Goal: Transaction & Acquisition: Obtain resource

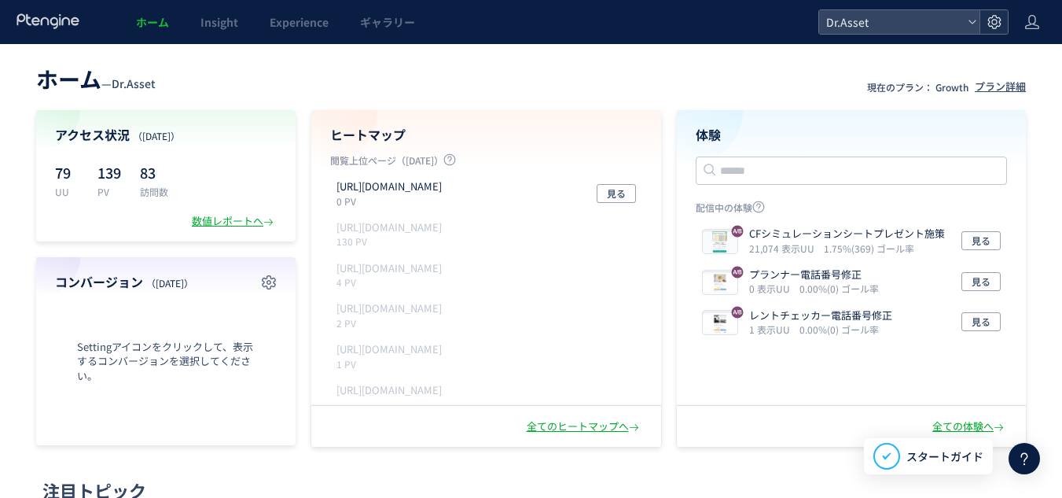
click at [999, 25] on icon at bounding box center [995, 22] width 16 height 16
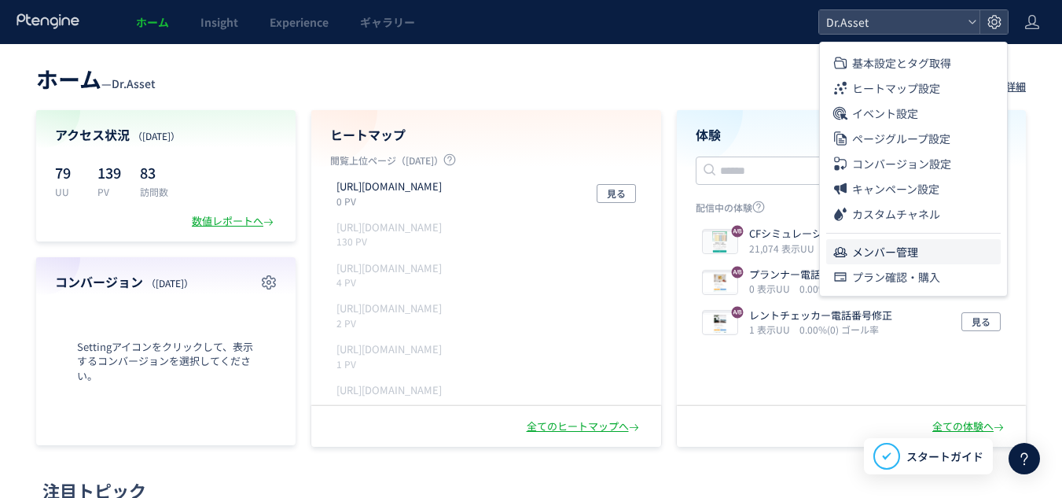
click at [912, 255] on span "メンバー管理" at bounding box center [885, 251] width 66 height 25
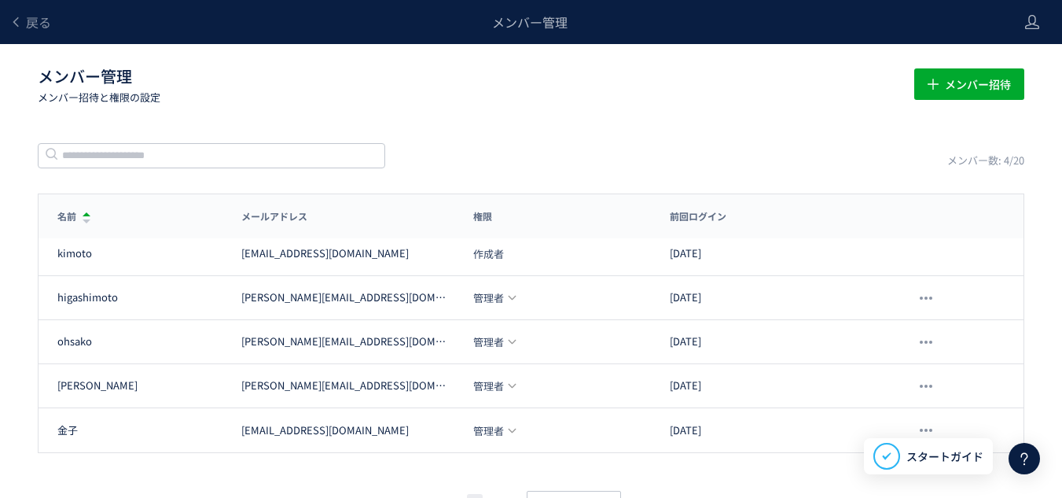
click at [1028, 458] on icon at bounding box center [1024, 458] width 19 height 19
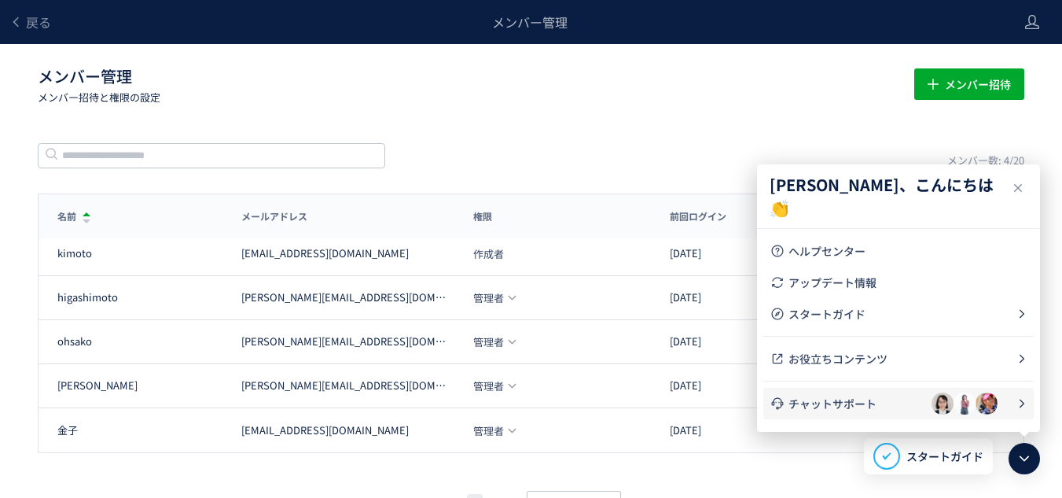
click at [850, 401] on span "チャットサポート" at bounding box center [860, 404] width 143 height 16
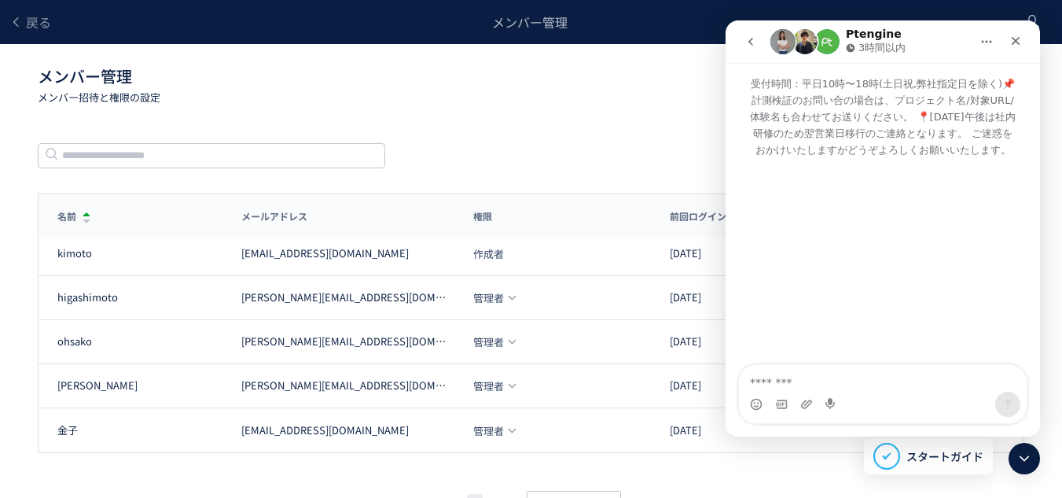
click at [748, 39] on icon "go back" at bounding box center [751, 41] width 13 height 13
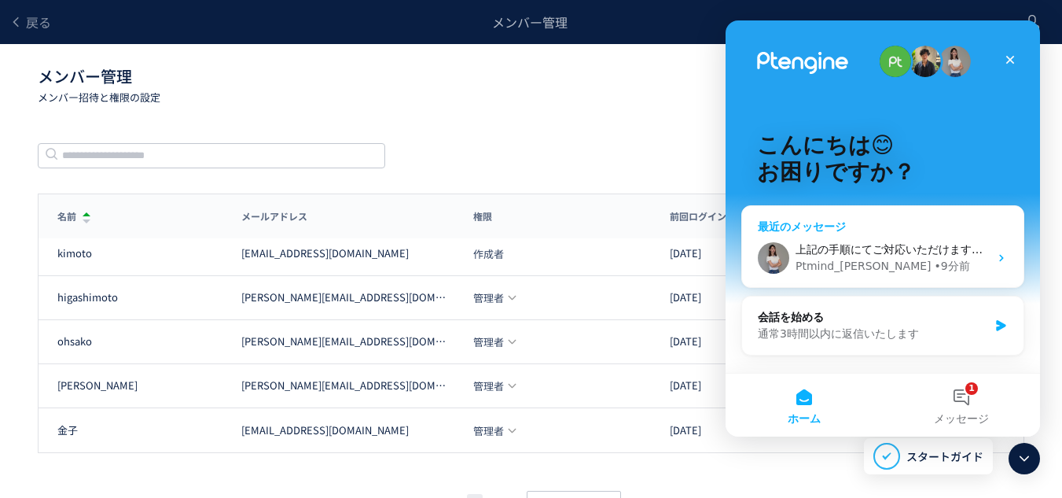
scroll to position [44, 0]
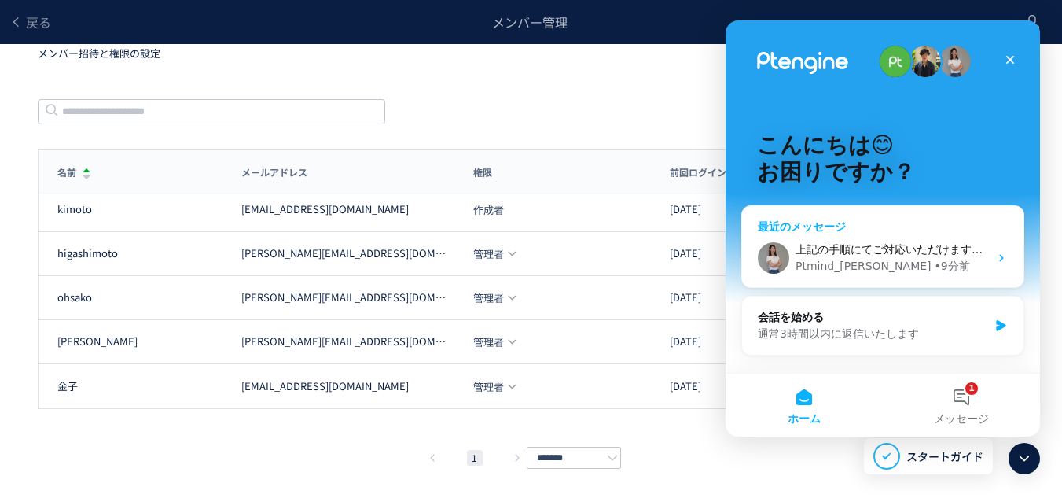
click at [973, 245] on span "上記の手順にてご対応いただけますと幸いです。" at bounding box center [917, 249] width 242 height 13
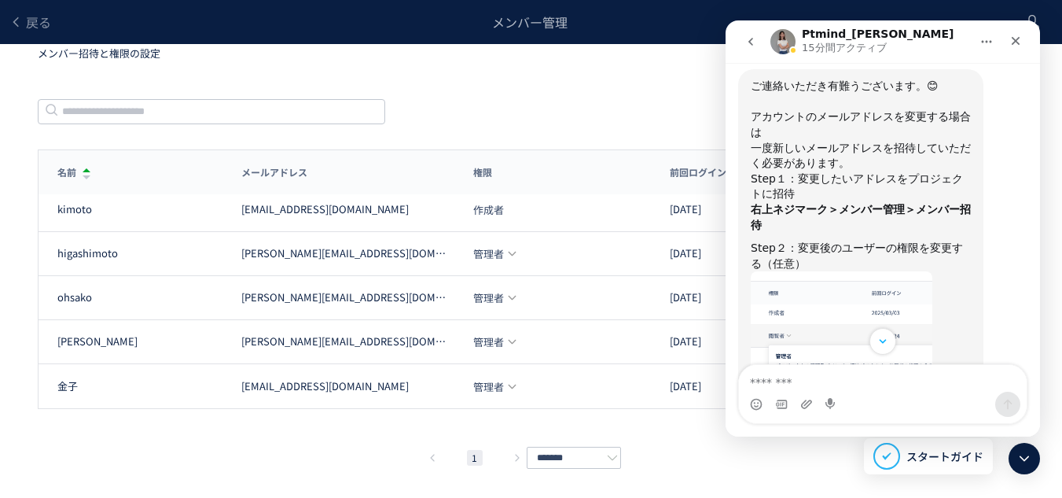
scroll to position [401, 0]
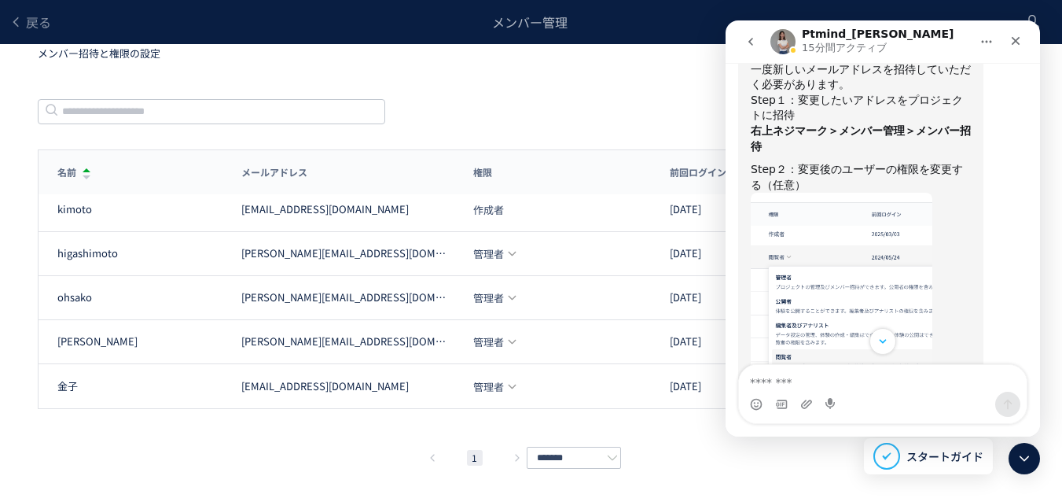
click at [613, 72] on div "戻る メンバー管理 メンバー管理 メンバー招待と権限の設定 メンバー招待 メンバー数: 4/20 名前 メールアドレス 権限 前回ログイン 名前 メールアドレ…" at bounding box center [531, 227] width 1062 height 543
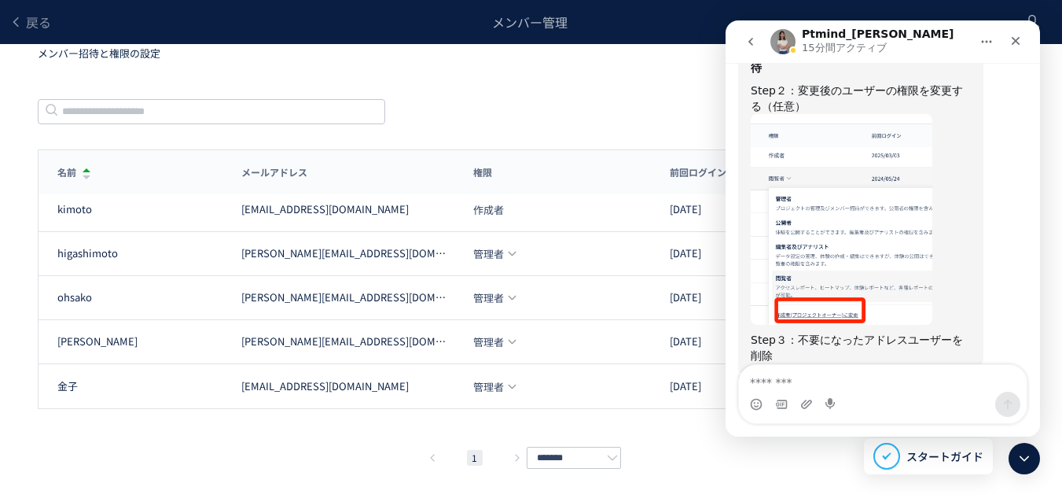
click at [1029, 460] on icon at bounding box center [1024, 458] width 19 height 19
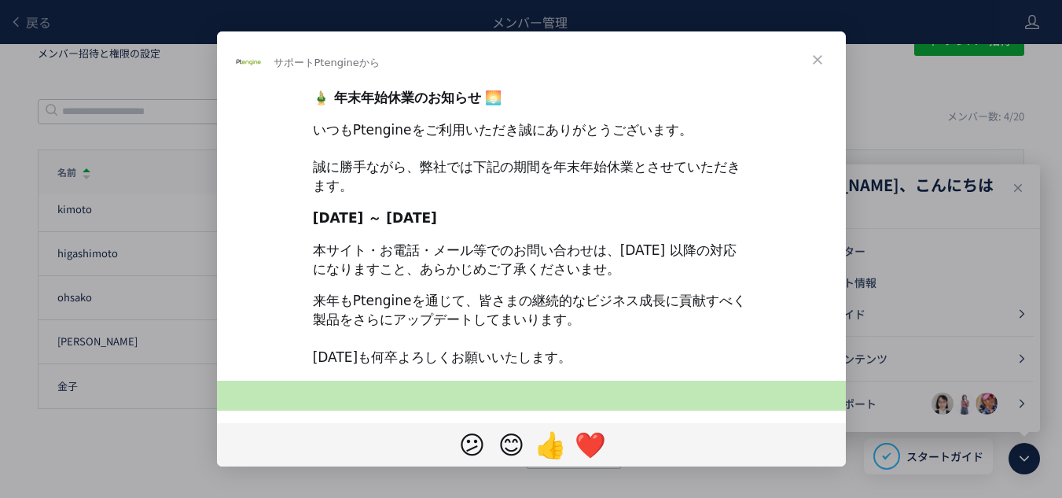
click at [874, 484] on div "Intercom Messenger" at bounding box center [531, 249] width 1062 height 498
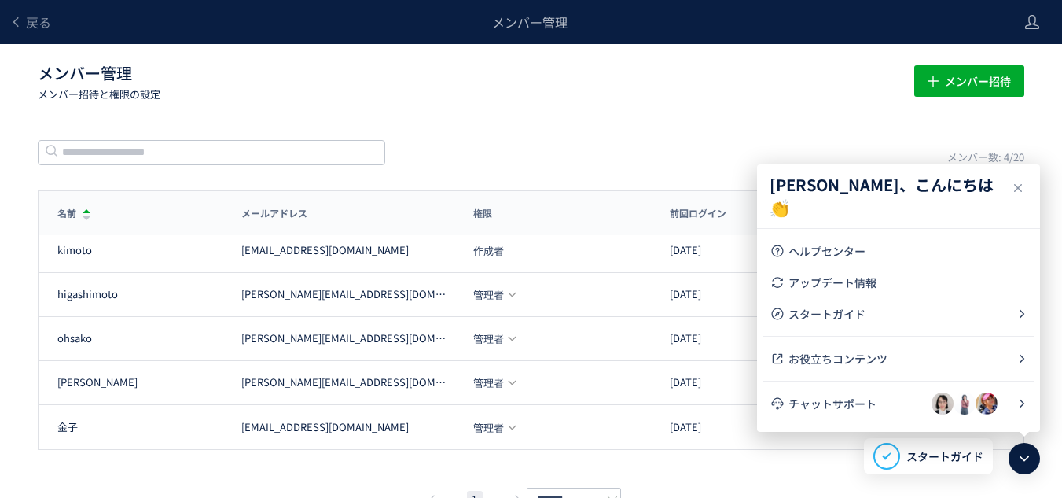
scroll to position [0, 0]
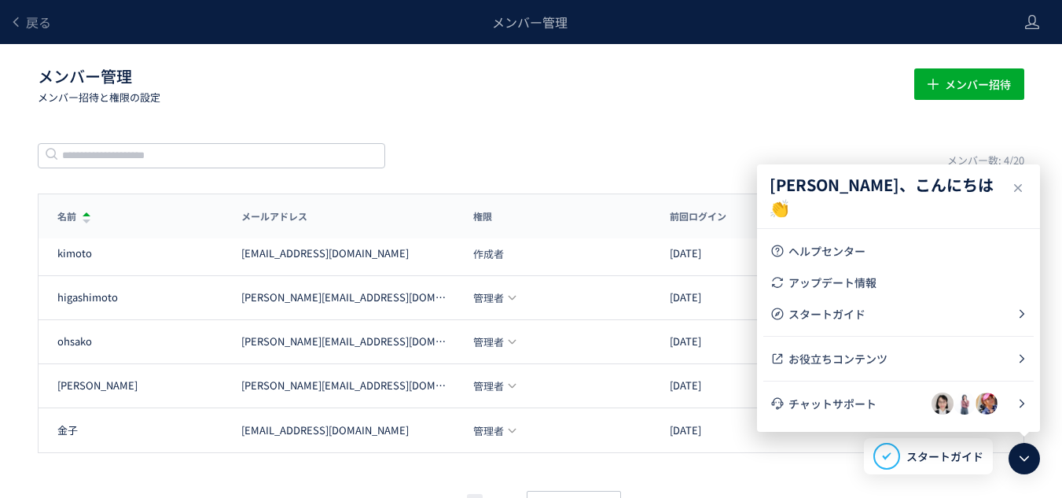
click at [631, 123] on div "戻る メンバー管理 メンバー管理 メンバー招待と権限の設定 メンバー招待 メンバー数: 4/20 名前 メールアドレス 権限 前回ログイン 名前 メールアドレ…" at bounding box center [531, 271] width 1062 height 543
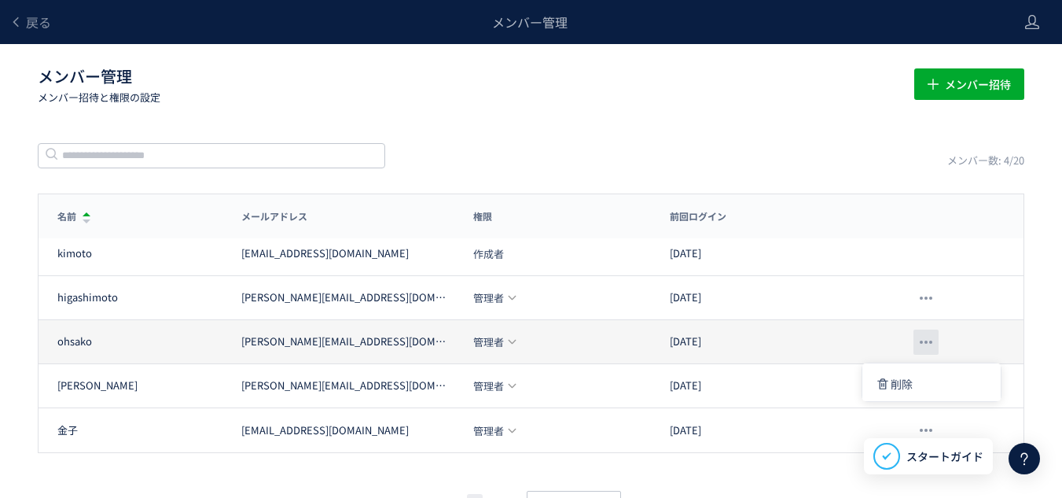
click at [930, 340] on span at bounding box center [930, 341] width 3 height 3
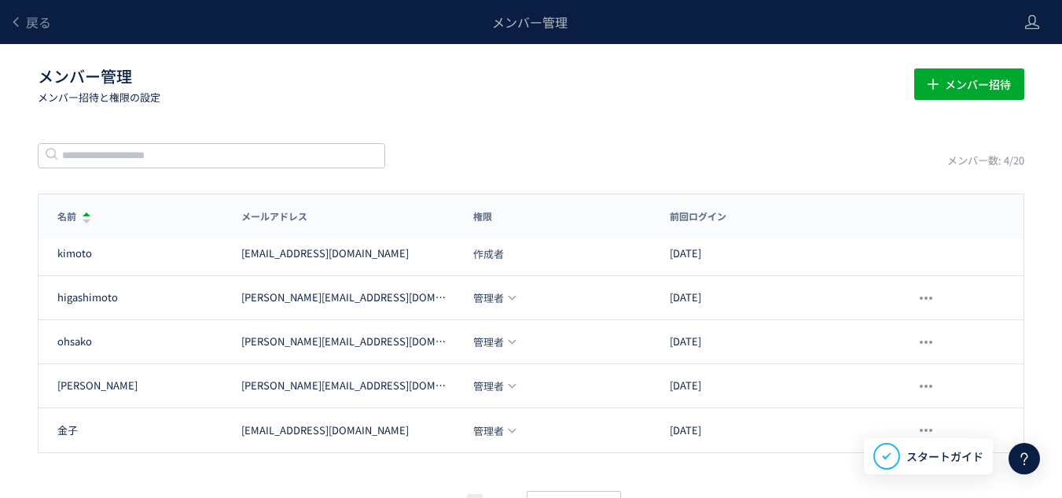
click at [832, 136] on div "戻る メンバー管理 メンバー管理 メンバー招待と権限の設定 メンバー招待 メンバー数: 4/20 名前 メールアドレス 権限 前回ログイン 名前 メールアドレ…" at bounding box center [531, 271] width 1062 height 543
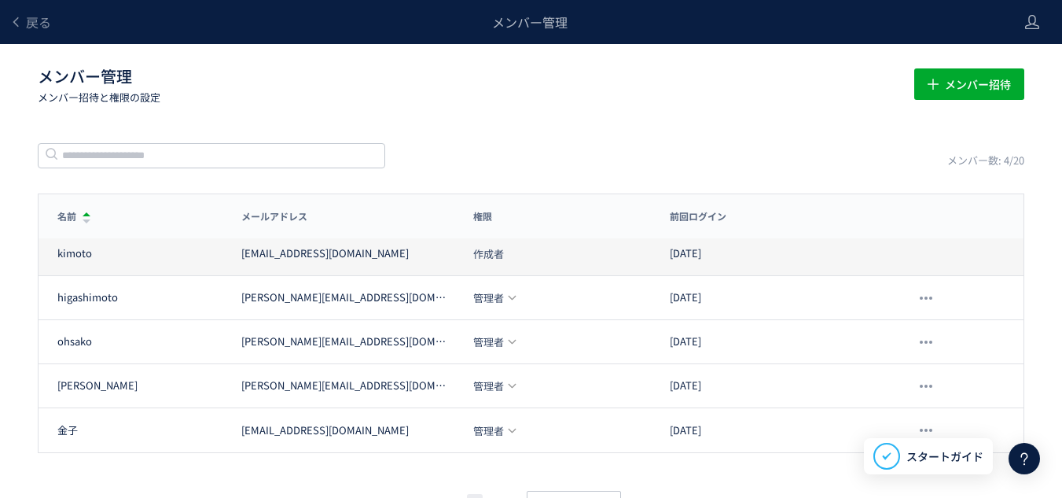
click at [901, 269] on div "kimoto kimoto@estate-tech.co.jp 作成者 2025/09/26" at bounding box center [531, 254] width 985 height 44
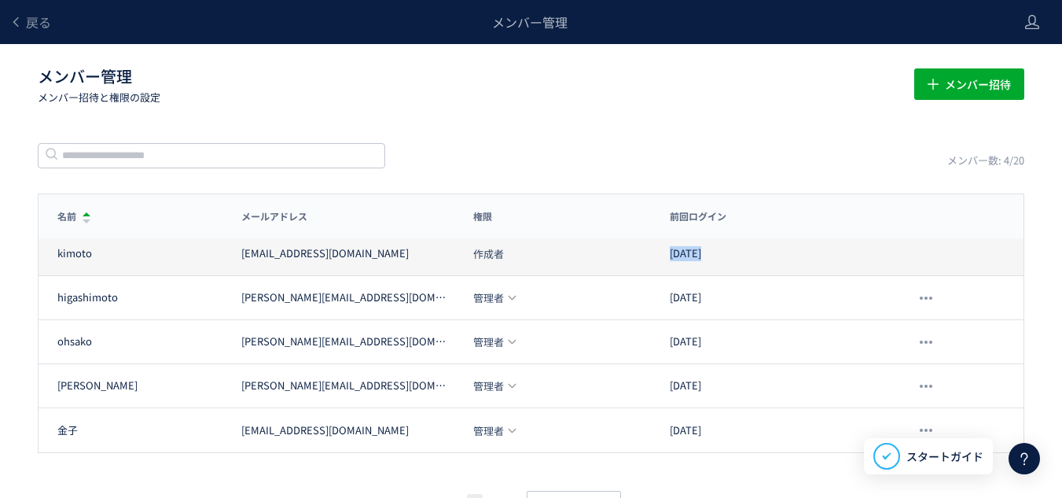
click at [901, 269] on div "kimoto kimoto@estate-tech.co.jp 作成者 2025/09/26" at bounding box center [531, 254] width 985 height 44
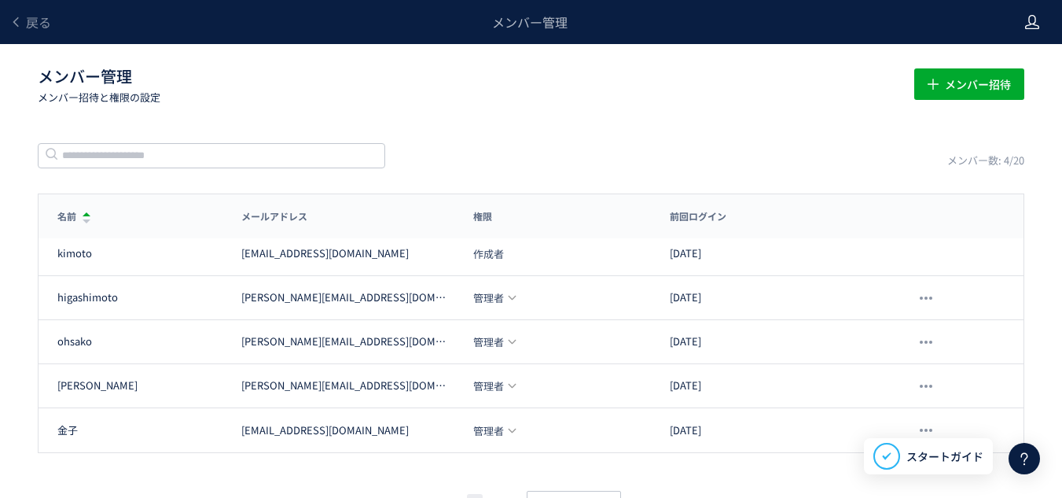
click at [1036, 21] on use at bounding box center [1032, 22] width 14 height 14
click at [993, 92] on span "ログアウト" at bounding box center [981, 87] width 55 height 16
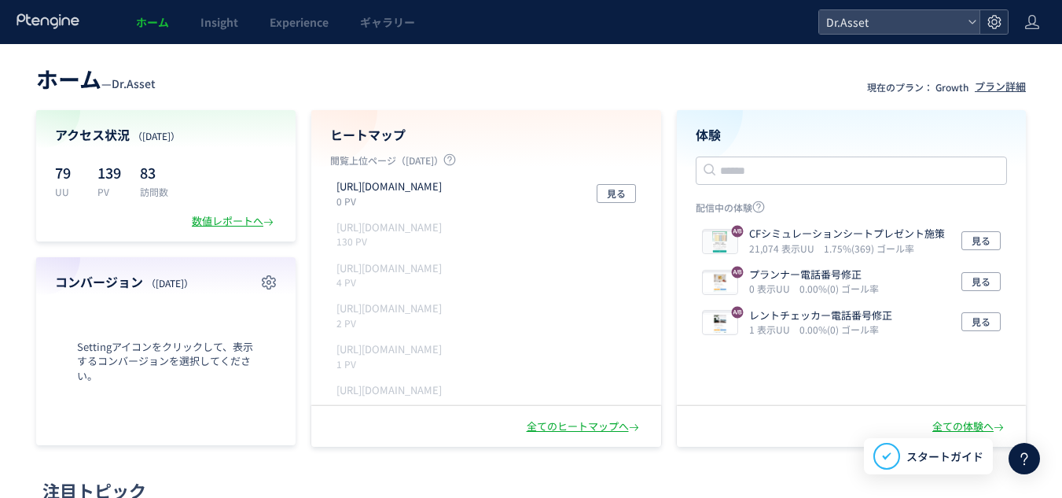
click at [996, 30] on div at bounding box center [994, 22] width 28 height 24
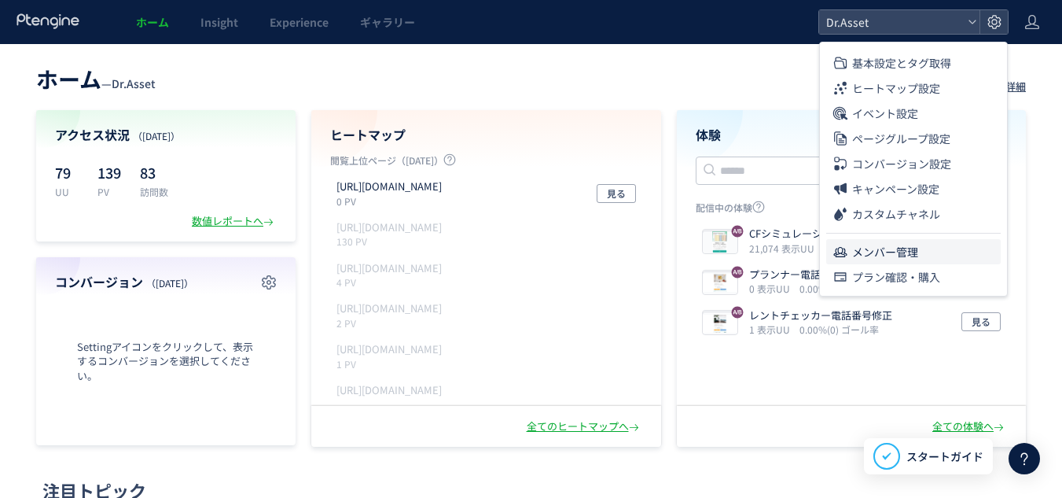
click at [898, 255] on span "メンバー管理" at bounding box center [885, 251] width 66 height 25
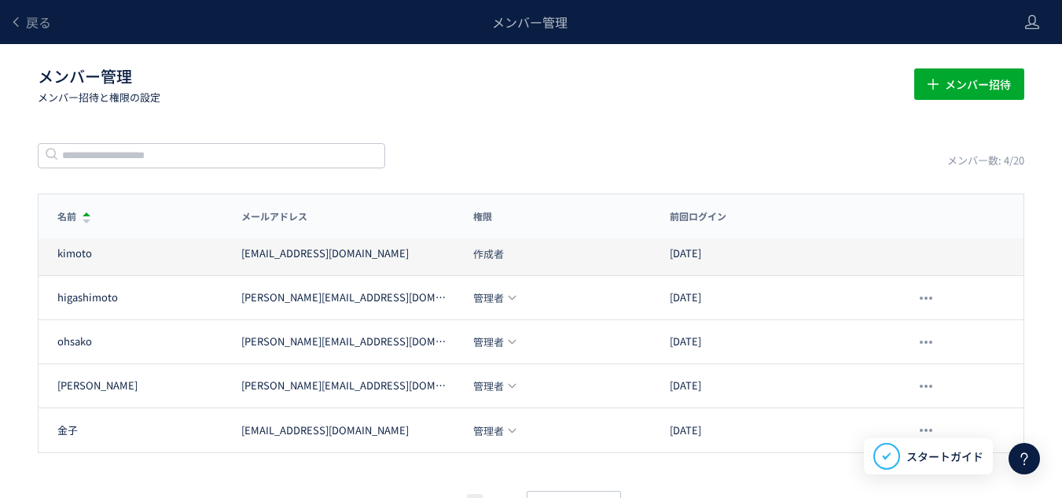
click at [942, 259] on div "kimoto kimoto@estate-tech.co.jp 作成者 2025/09/26" at bounding box center [531, 254] width 985 height 44
click at [875, 259] on div "kimoto kimoto@estate-tech.co.jp 作成者 2025/09/26" at bounding box center [531, 254] width 985 height 44
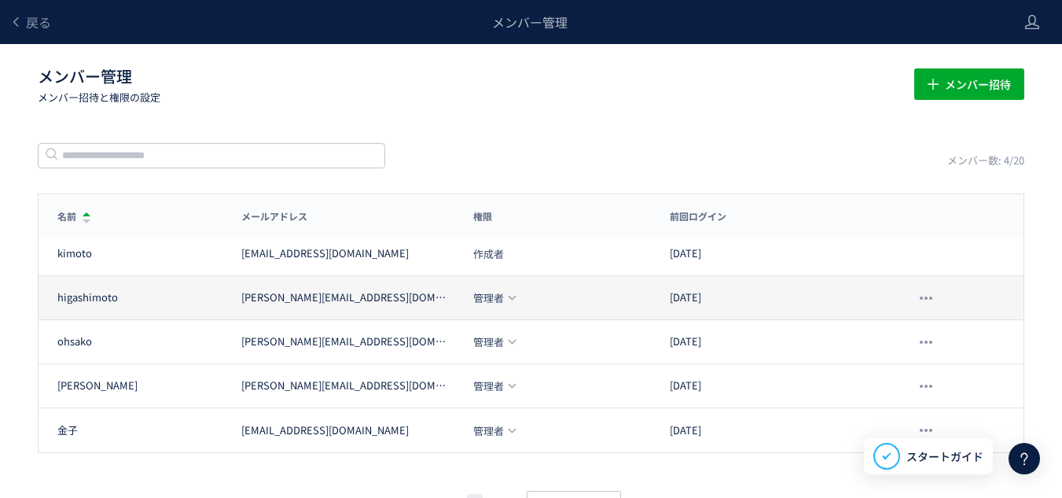
click at [507, 294] on icon at bounding box center [512, 298] width 10 height 10
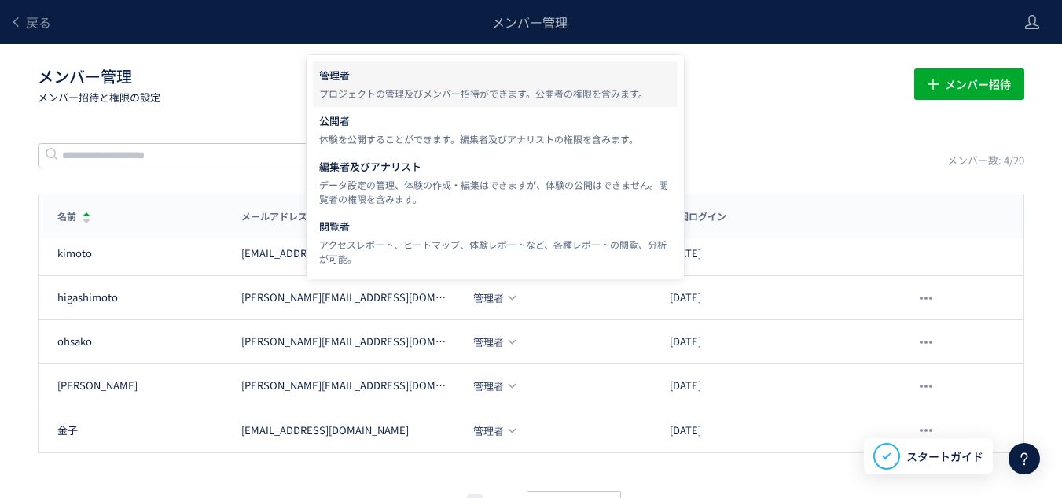
click at [800, 148] on div "メンバー数: 4/20" at bounding box center [531, 155] width 987 height 27
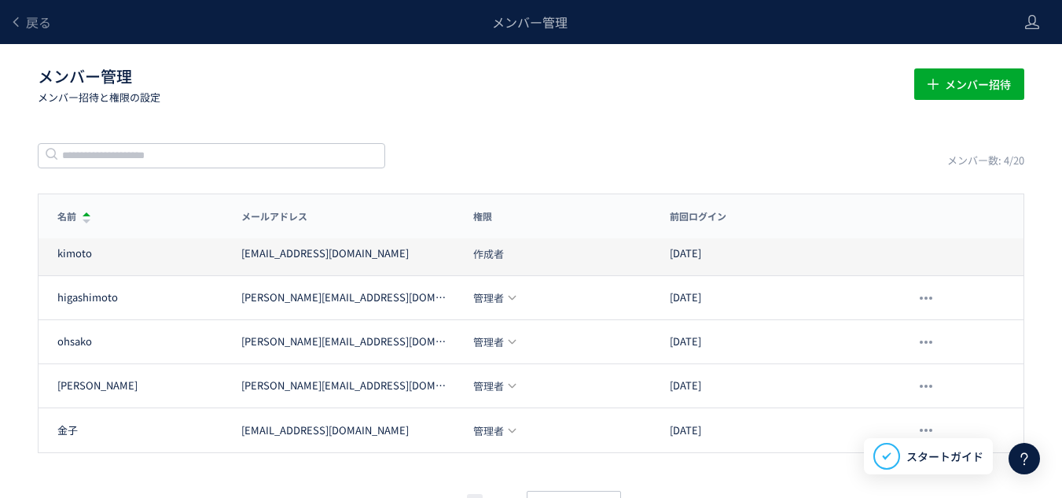
click at [870, 252] on div "2025/09/26" at bounding box center [762, 253] width 222 height 15
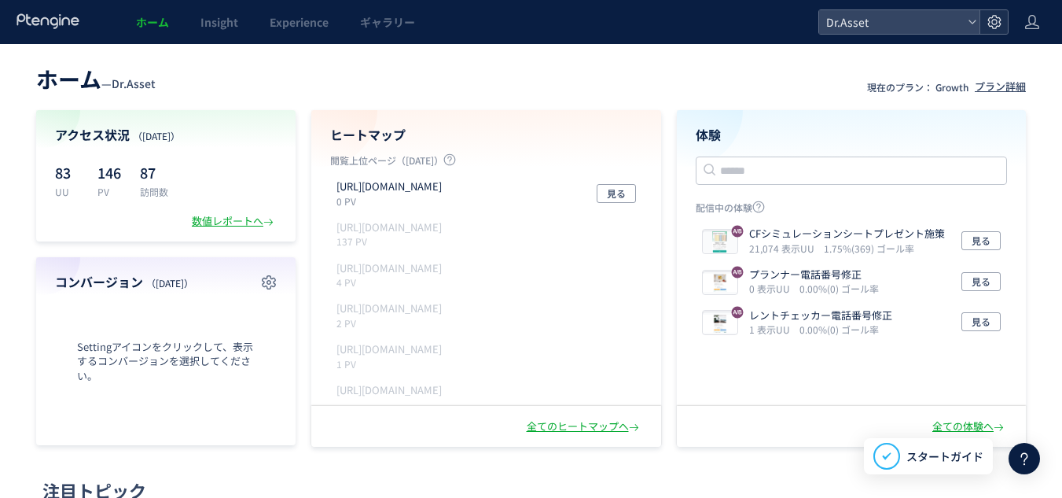
click at [987, 17] on icon at bounding box center [995, 22] width 16 height 16
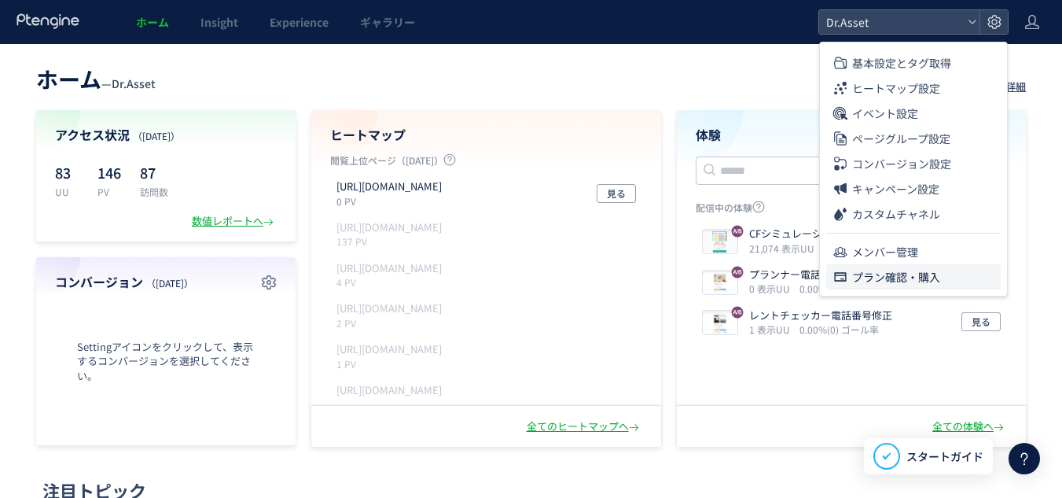
click at [878, 284] on span "プラン確認・購入" at bounding box center [896, 276] width 88 height 25
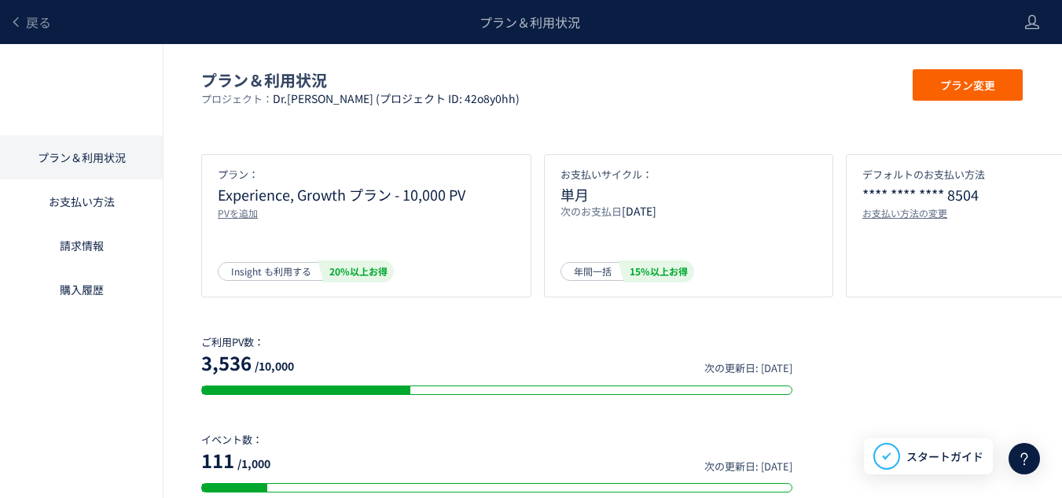
click at [90, 258] on link "請求情報" at bounding box center [81, 245] width 163 height 44
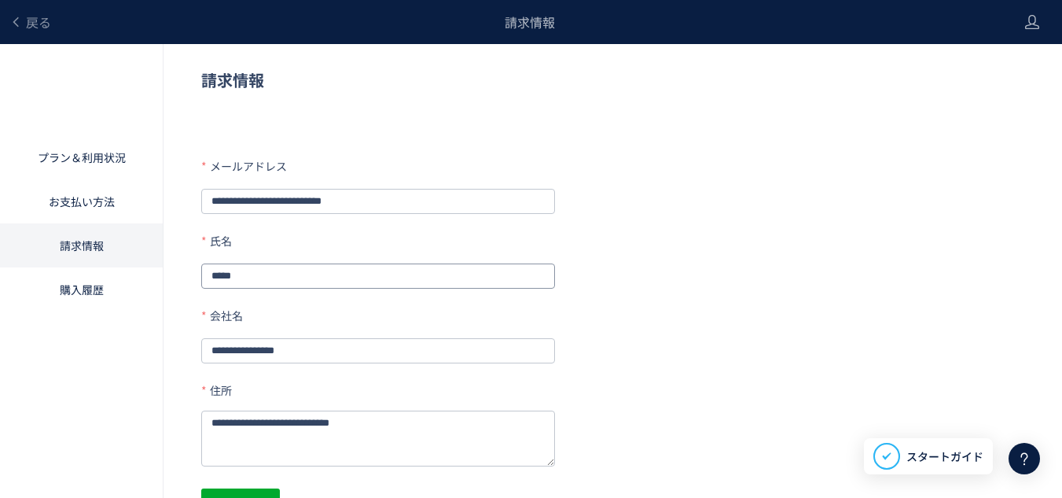
click at [266, 278] on input "*****" at bounding box center [378, 275] width 354 height 25
drag, startPoint x: 210, startPoint y: 276, endPoint x: 235, endPoint y: 282, distance: 25.9
click at [235, 282] on input "*****" at bounding box center [378, 275] width 354 height 25
click at [244, 278] on input "**" at bounding box center [378, 275] width 354 height 25
paste input "**"
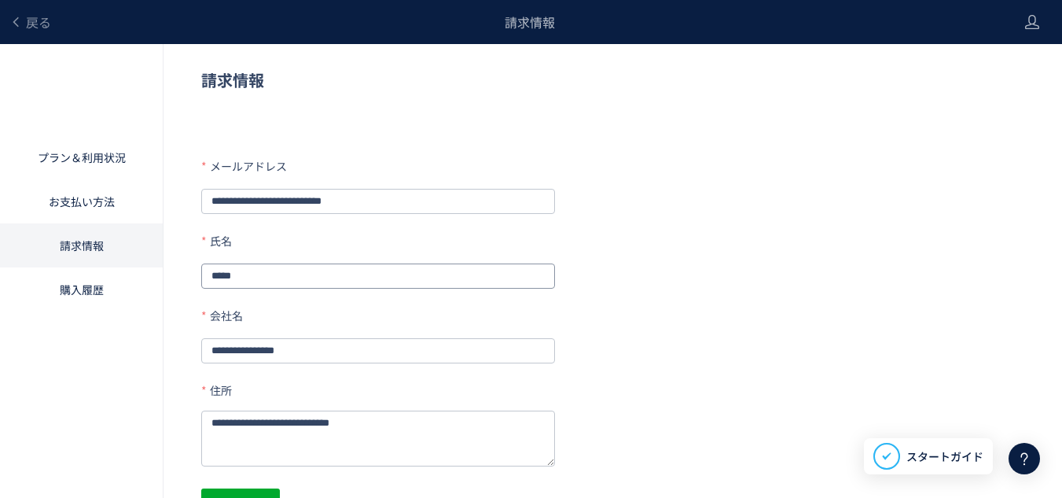
click at [205, 270] on input "****" at bounding box center [378, 275] width 354 height 25
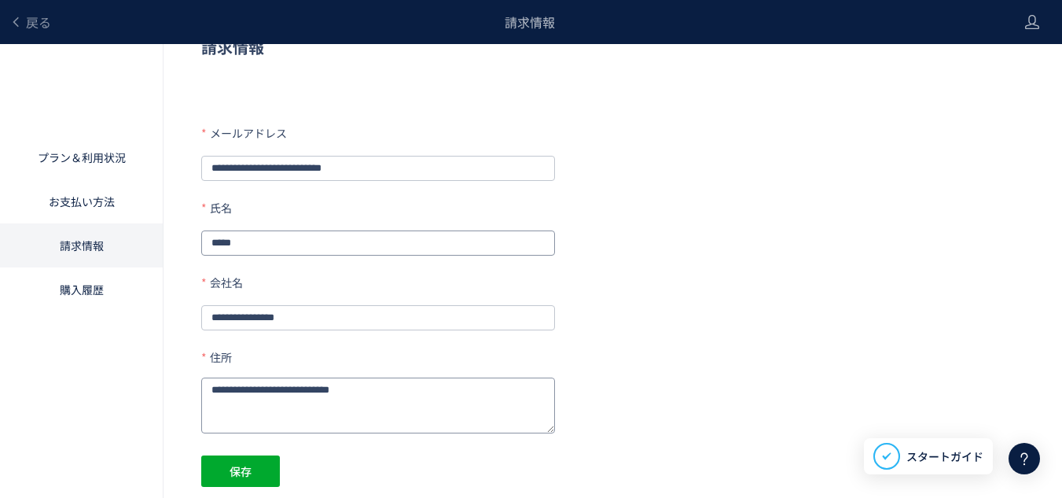
scroll to position [52, 0]
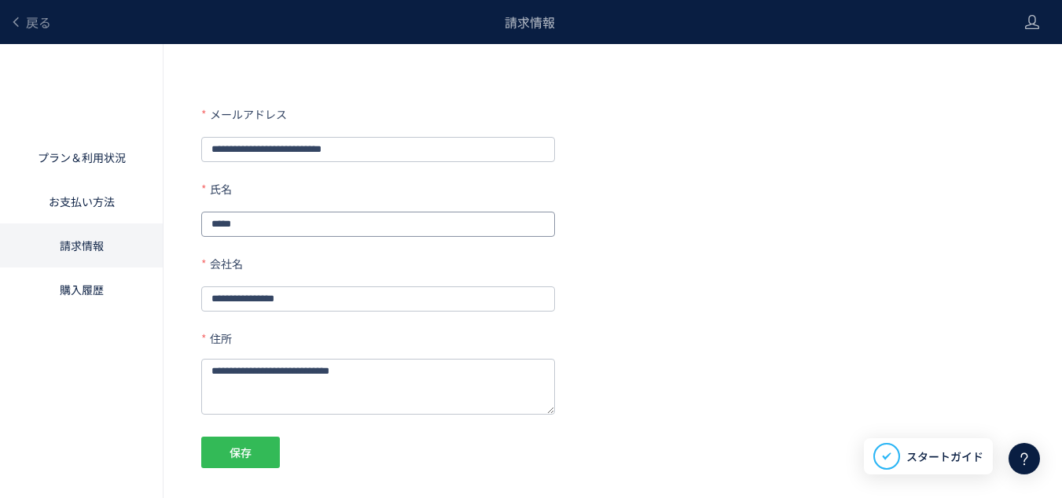
type input "****"
click at [230, 448] on span "保存" at bounding box center [241, 451] width 22 height 31
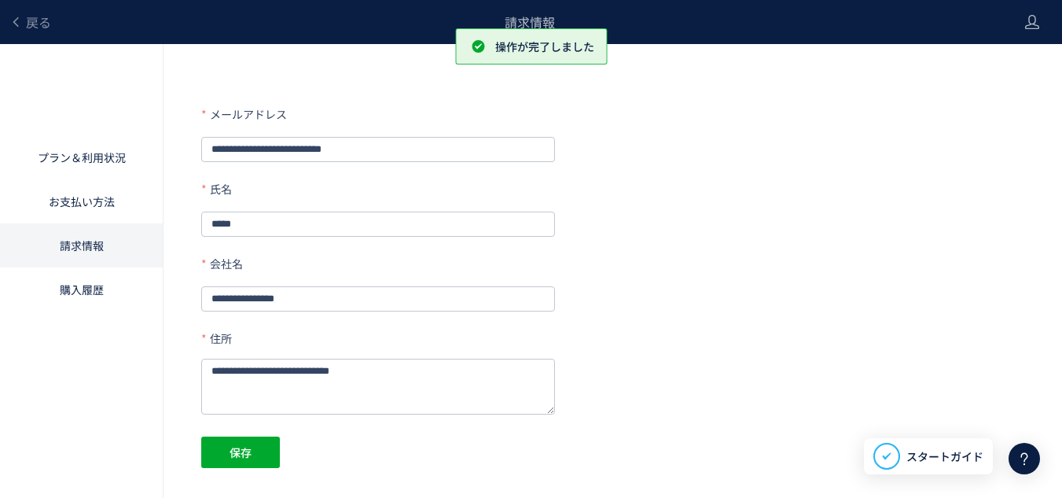
click at [107, 282] on link "購入履歴" at bounding box center [81, 289] width 163 height 44
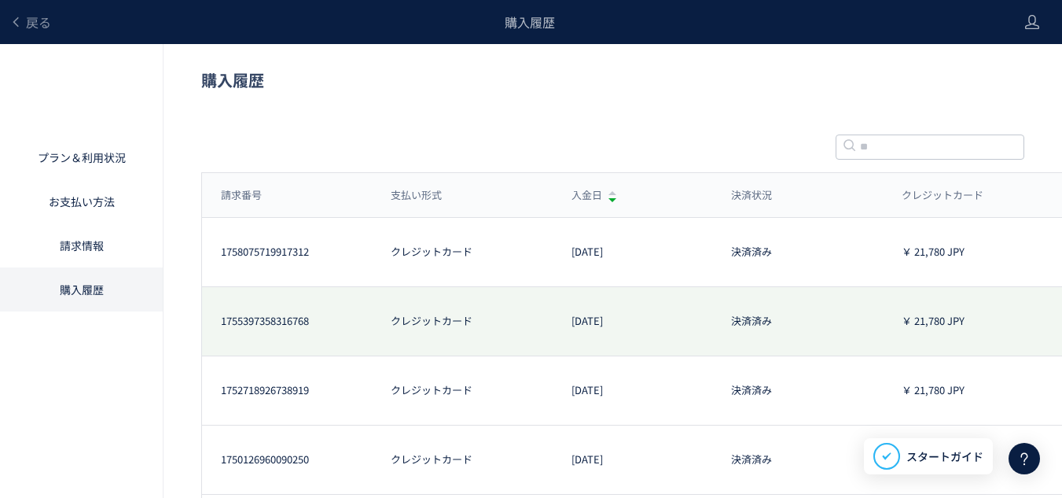
click at [872, 310] on div "1755397358316768 クレジットカード [DATE] 決済済み ￥ 21,780 JPY" at bounding box center [648, 321] width 892 height 69
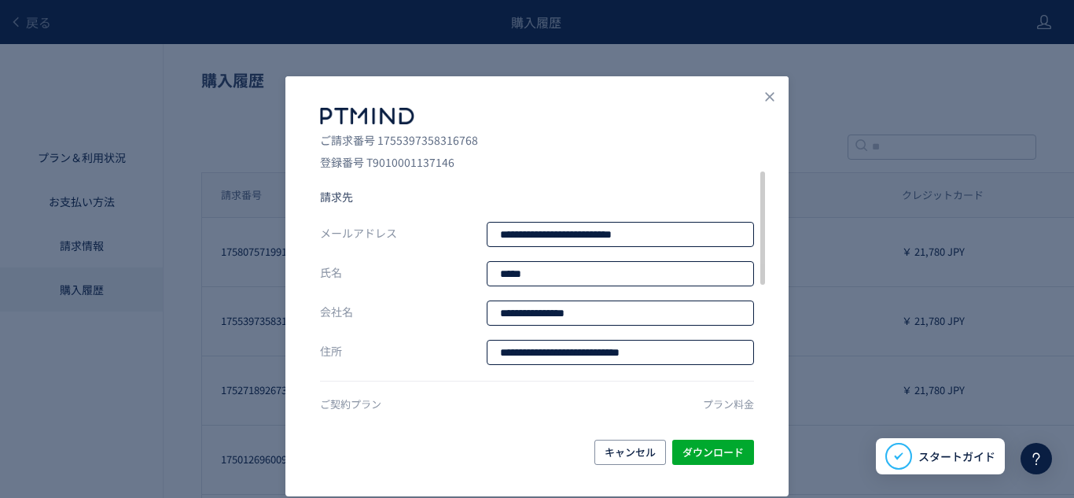
scroll to position [297, 0]
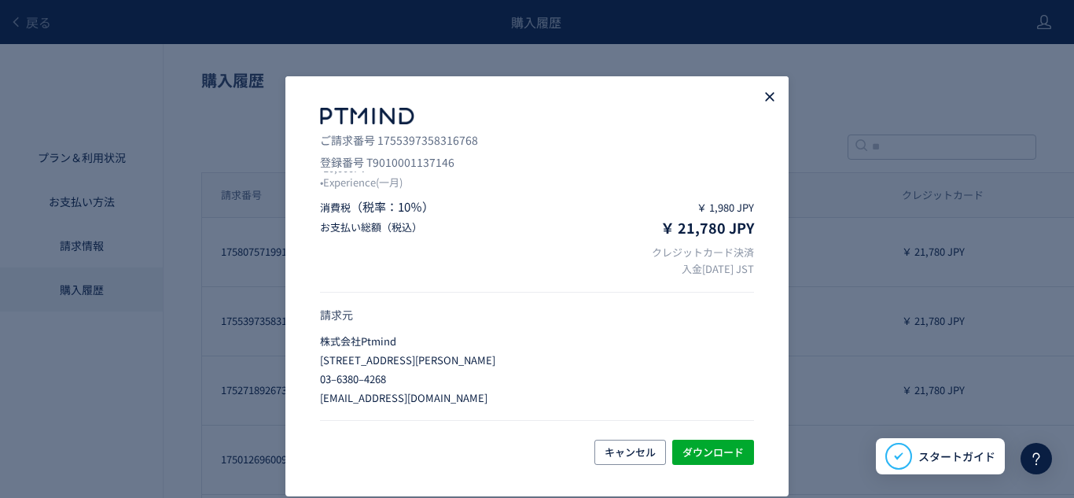
click at [771, 98] on use "Close" at bounding box center [769, 97] width 9 height 9
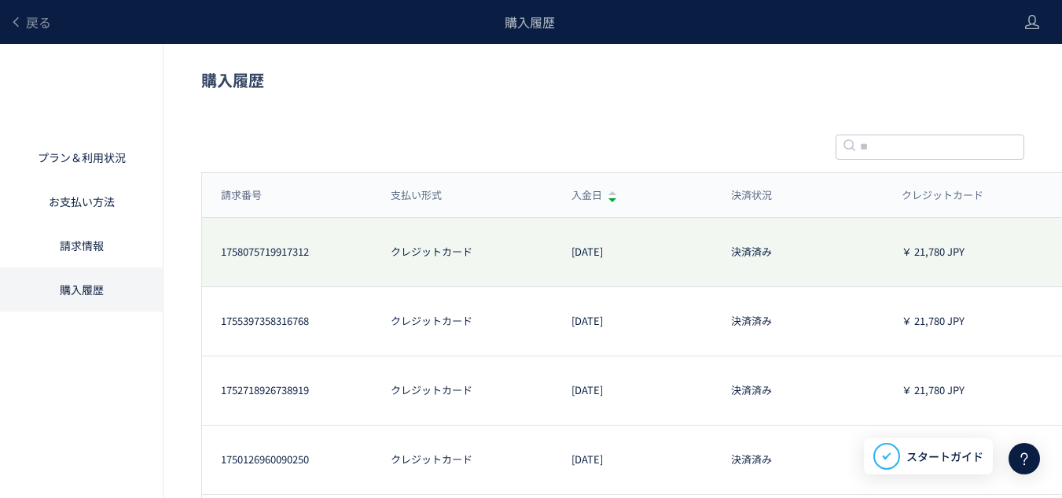
click at [679, 269] on div "1758075719917312 クレジットカード [DATE] 決済済み ￥ 21,780 JPY" at bounding box center [648, 252] width 892 height 69
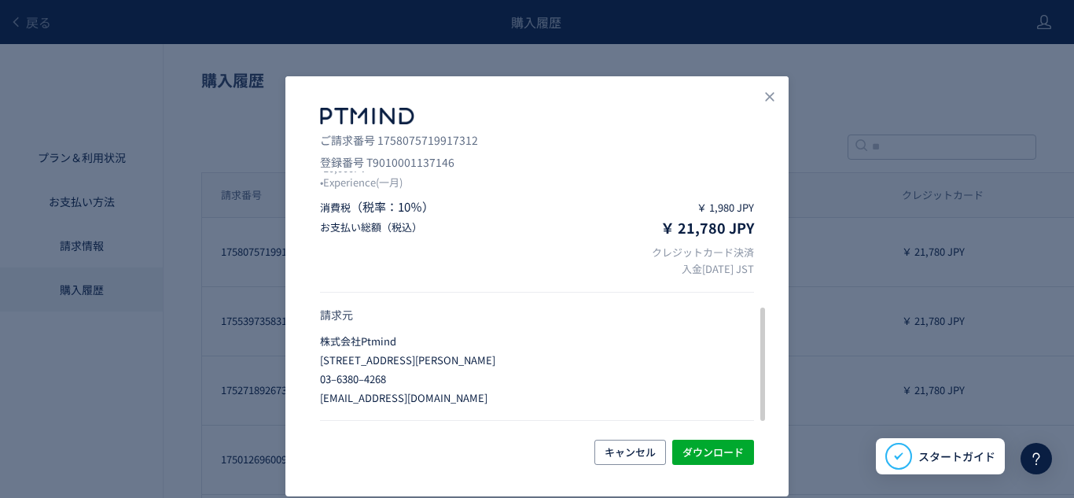
click at [756, 455] on div "**********" at bounding box center [536, 286] width 503 height 420
click at [734, 455] on span "ダウンロード" at bounding box center [713, 452] width 61 height 25
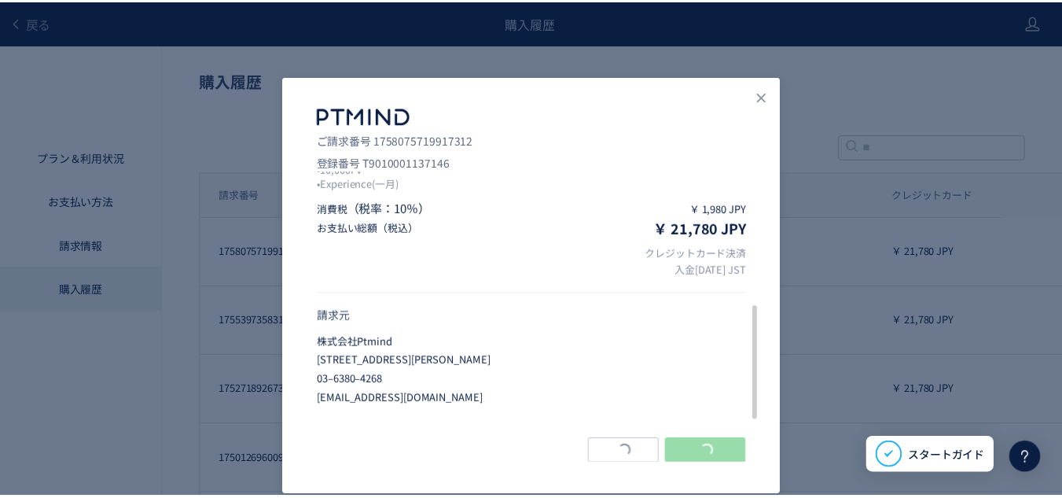
scroll to position [290, 0]
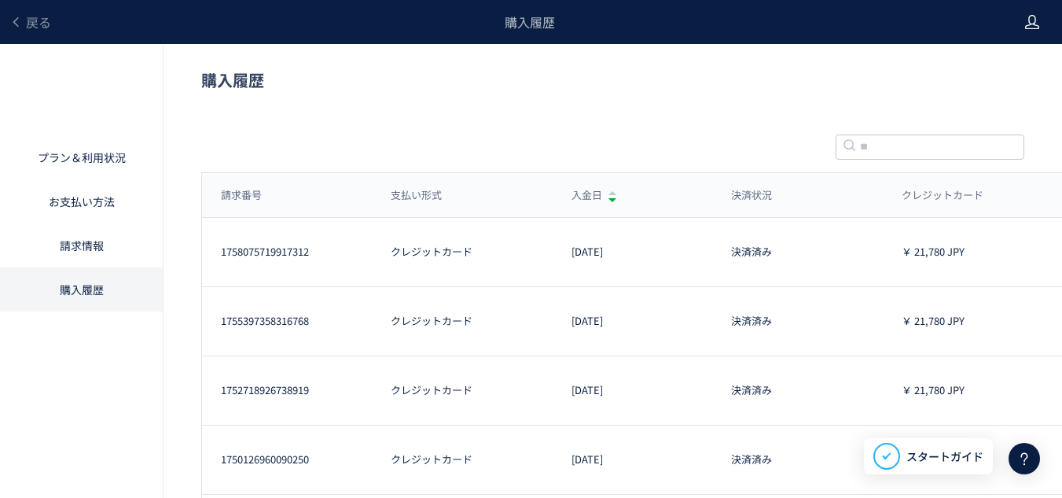
click at [1034, 21] on icon at bounding box center [1033, 22] width 16 height 16
click at [987, 83] on span "ログアウト" at bounding box center [981, 87] width 55 height 16
